Goal: Information Seeking & Learning: Learn about a topic

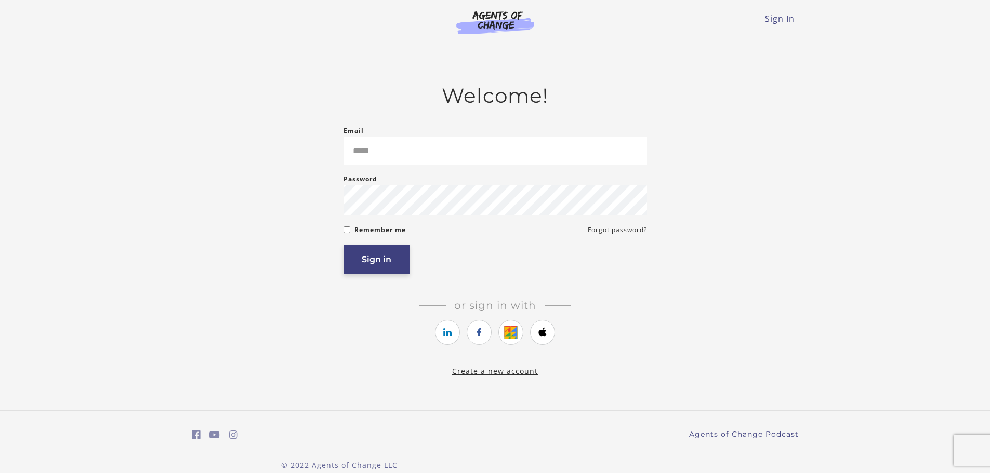
type input "**********"
click at [381, 263] on button "Sign in" at bounding box center [377, 260] width 66 height 30
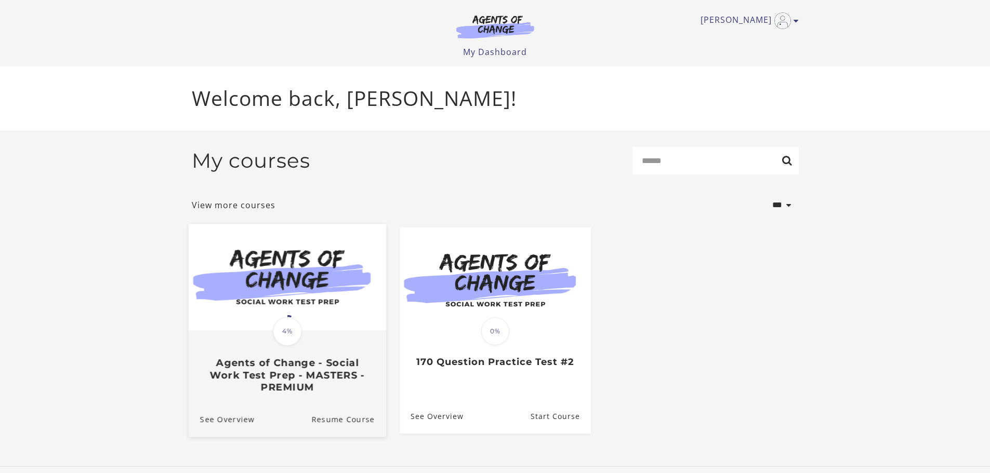
click at [288, 302] on img at bounding box center [286, 277] width 197 height 107
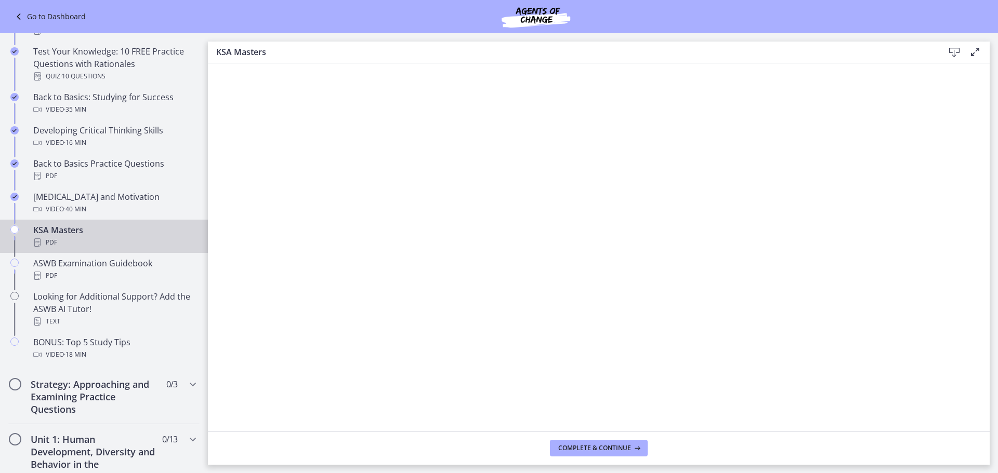
scroll to position [270, 0]
click at [952, 51] on icon at bounding box center [954, 52] width 12 height 12
click at [593, 449] on span "Complete & continue" at bounding box center [594, 448] width 73 height 8
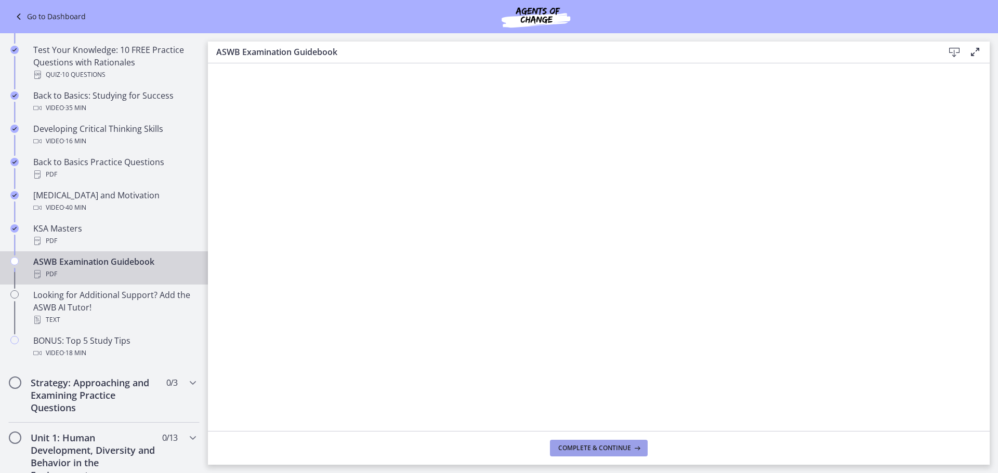
click at [613, 450] on span "Complete & continue" at bounding box center [594, 448] width 73 height 8
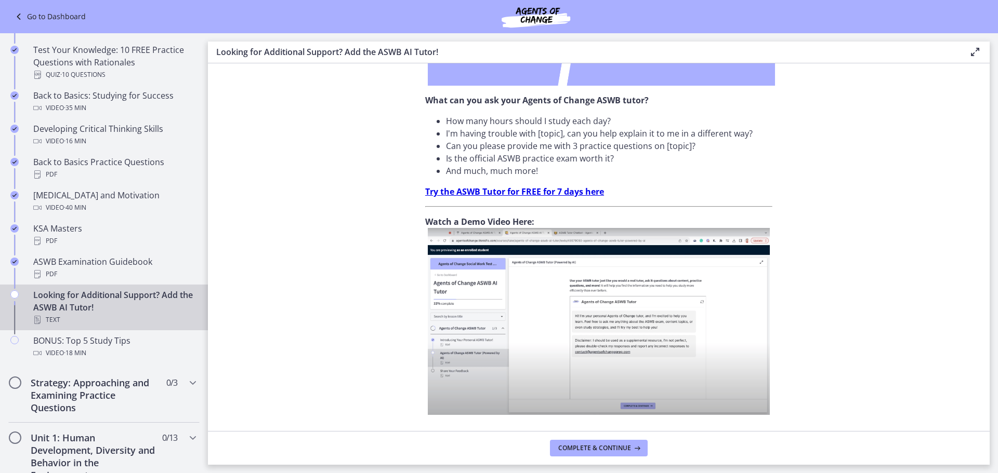
scroll to position [282, 0]
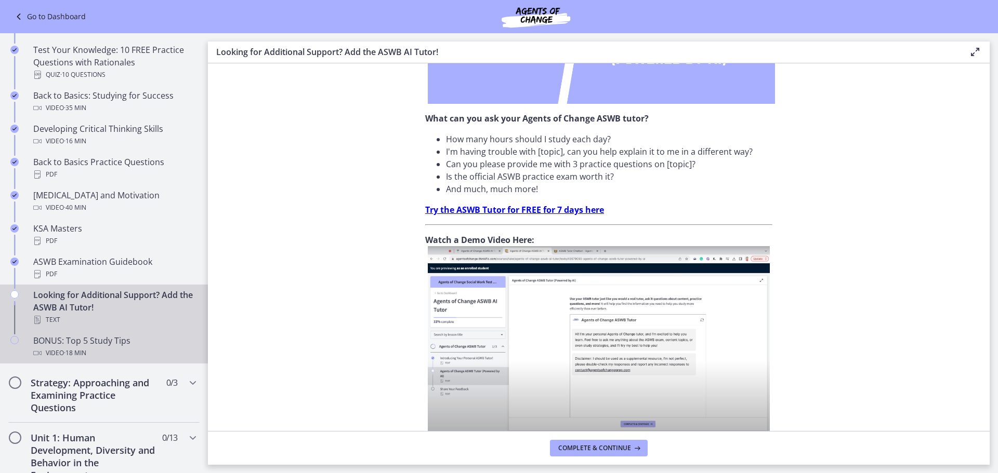
click at [14, 340] on icon "Chapters" at bounding box center [14, 340] width 8 height 8
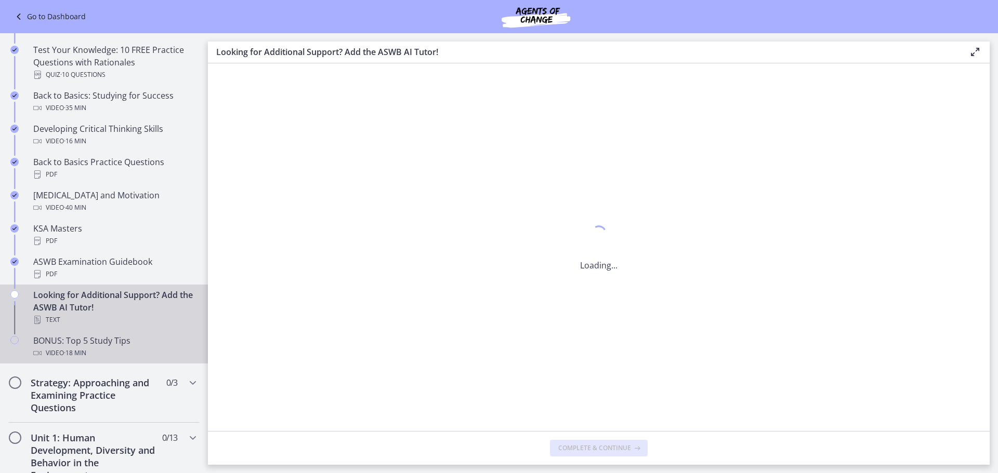
scroll to position [0, 0]
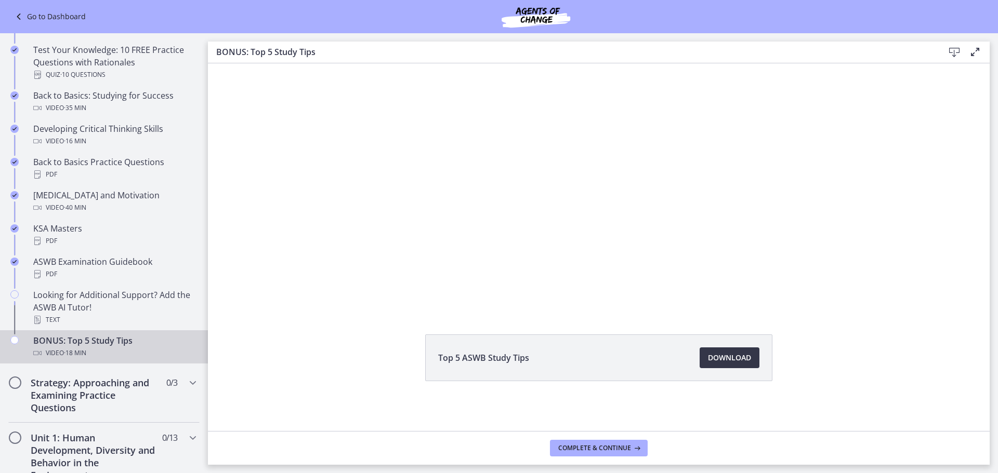
click at [717, 360] on span "Download Opens in a new window" at bounding box center [729, 358] width 43 height 12
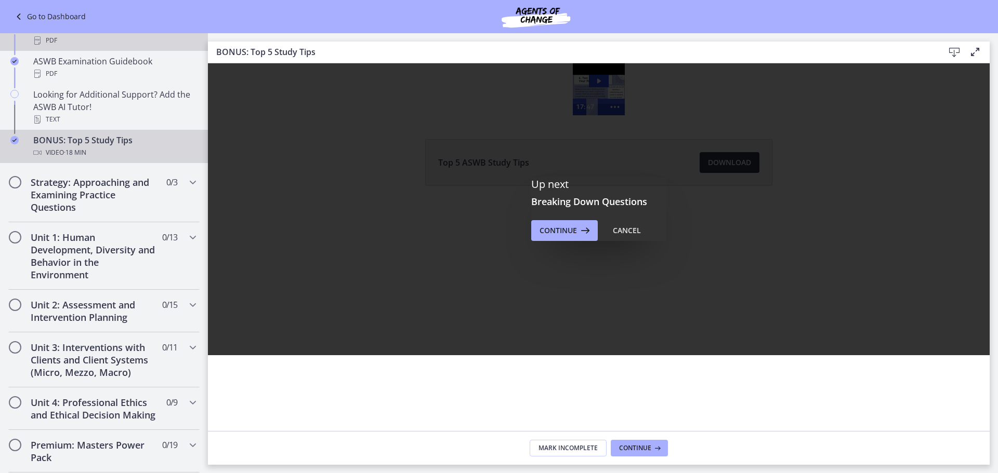
scroll to position [478, 0]
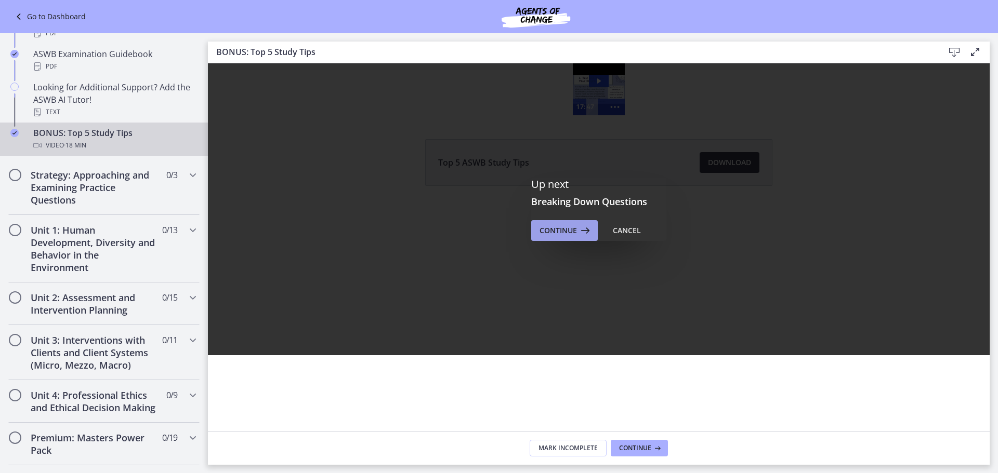
click at [556, 229] on span "Continue" at bounding box center [557, 231] width 37 height 12
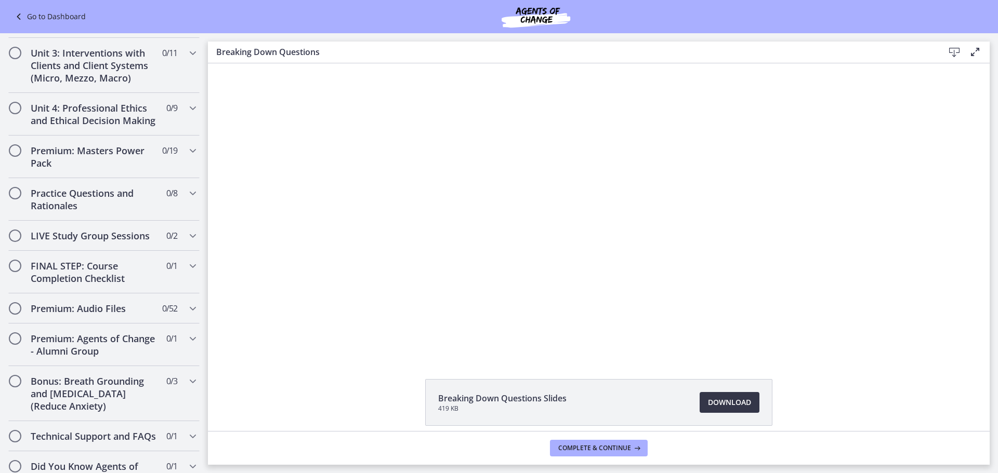
click at [721, 405] on span "Download Opens in a new window" at bounding box center [729, 403] width 43 height 12
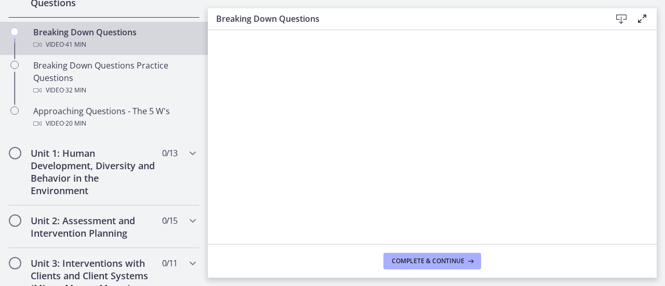
scroll to position [262, 0]
